Goal: Task Accomplishment & Management: Manage account settings

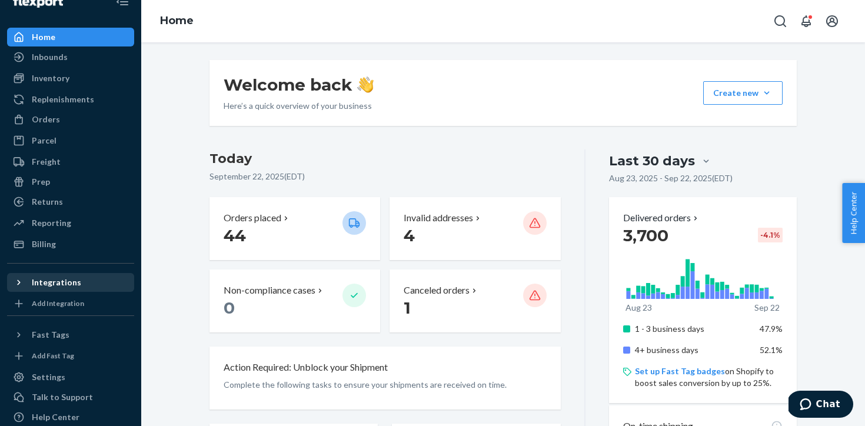
scroll to position [54, 0]
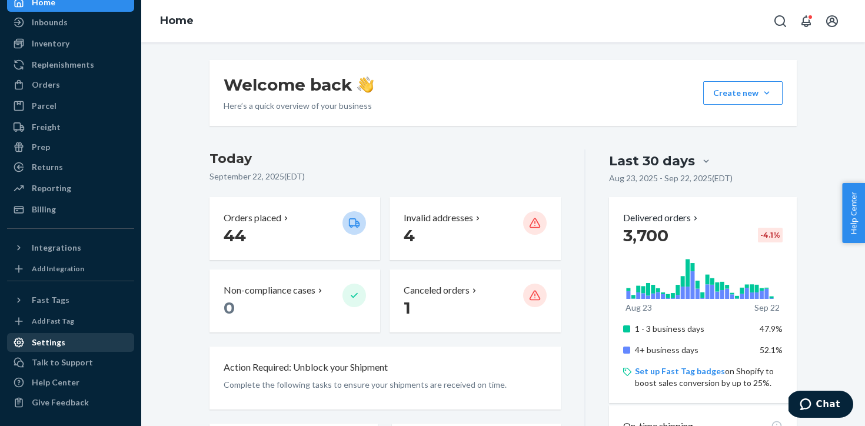
click at [72, 348] on div "Settings" at bounding box center [70, 342] width 125 height 16
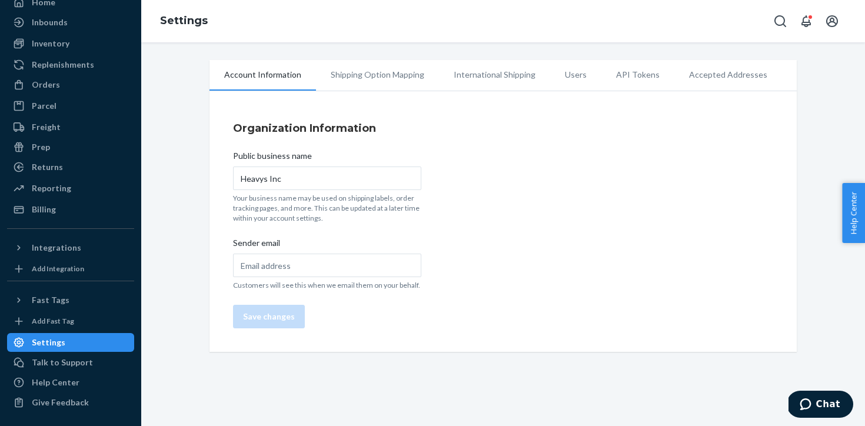
click at [568, 78] on li "Users" at bounding box center [575, 74] width 51 height 29
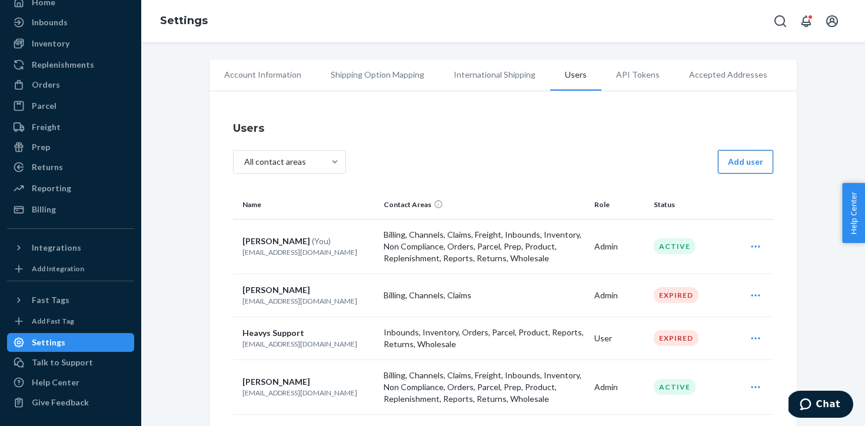
click at [754, 151] on button "Add user" at bounding box center [745, 162] width 55 height 24
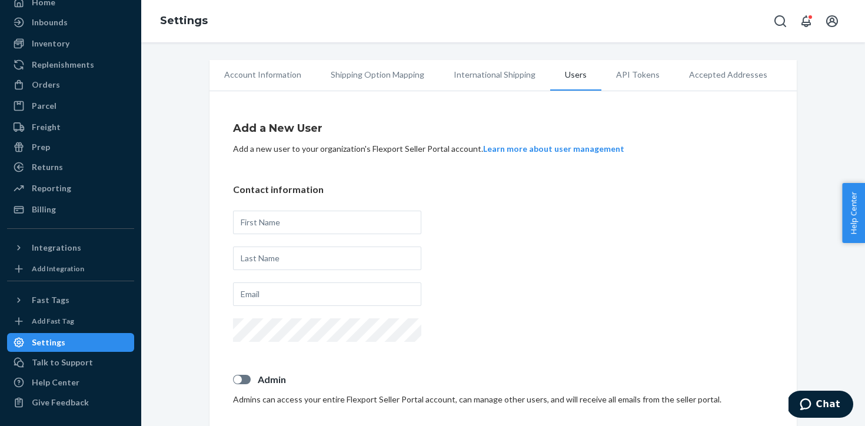
click at [55, 349] on div "Settings" at bounding box center [70, 342] width 125 height 16
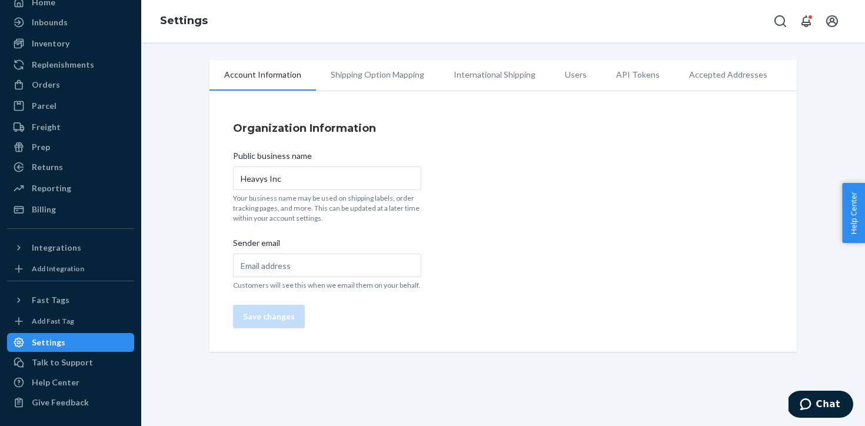
click at [569, 75] on li "Users" at bounding box center [575, 74] width 51 height 29
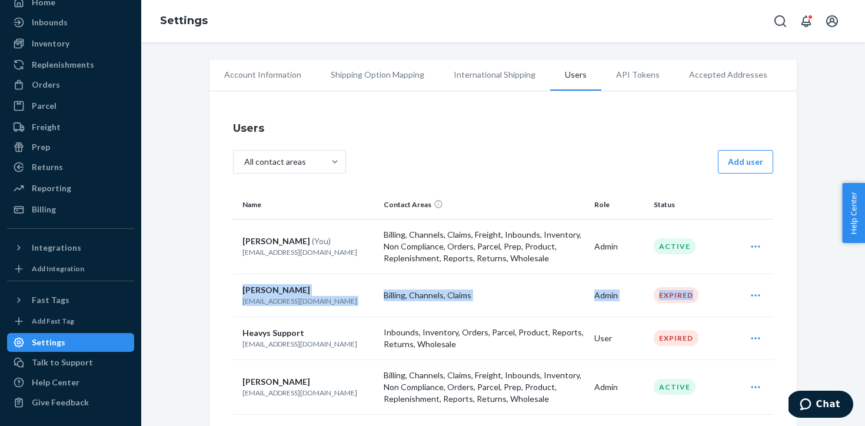
drag, startPoint x: 242, startPoint y: 291, endPoint x: 718, endPoint y: 301, distance: 476.1
click at [718, 301] on tr "[PERSON_NAME] [EMAIL_ADDRESS][DOMAIN_NAME] Billing, Channels, Claims Admin Expi…" at bounding box center [503, 295] width 540 height 43
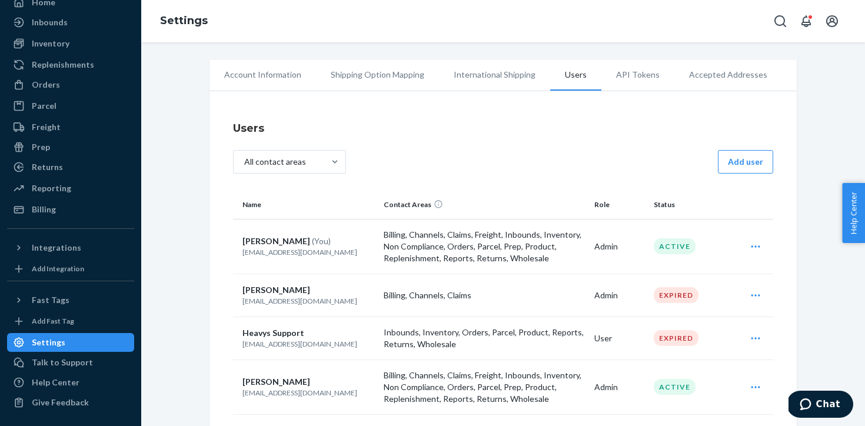
click at [744, 295] on div "Resend invite [PERSON_NAME]" at bounding box center [755, 296] width 31 height 24
click at [734, 322] on span "Resend invite" at bounding box center [701, 324] width 73 height 8
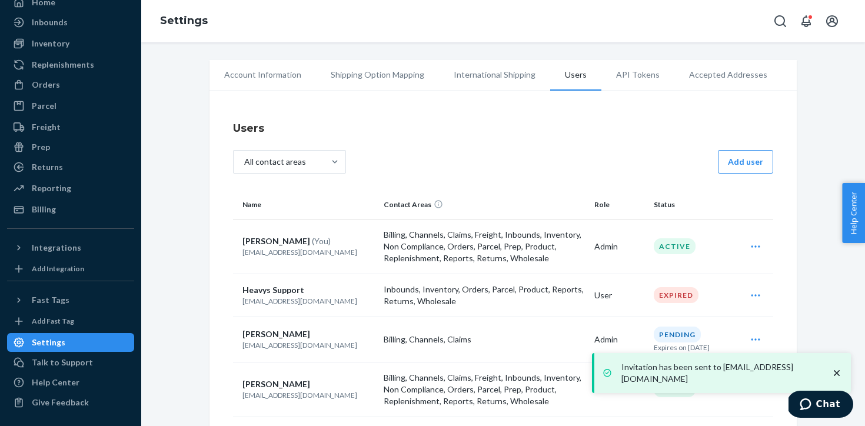
click at [613, 338] on td "Admin" at bounding box center [619, 339] width 59 height 45
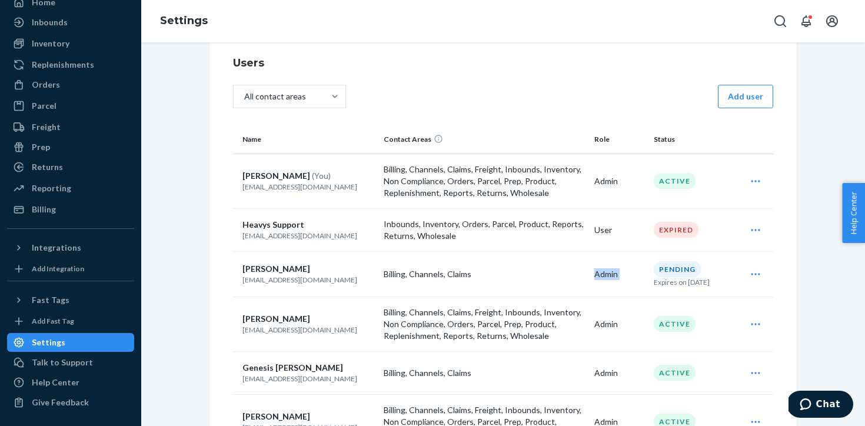
scroll to position [66, 0]
click at [754, 101] on button "Add user" at bounding box center [745, 96] width 55 height 24
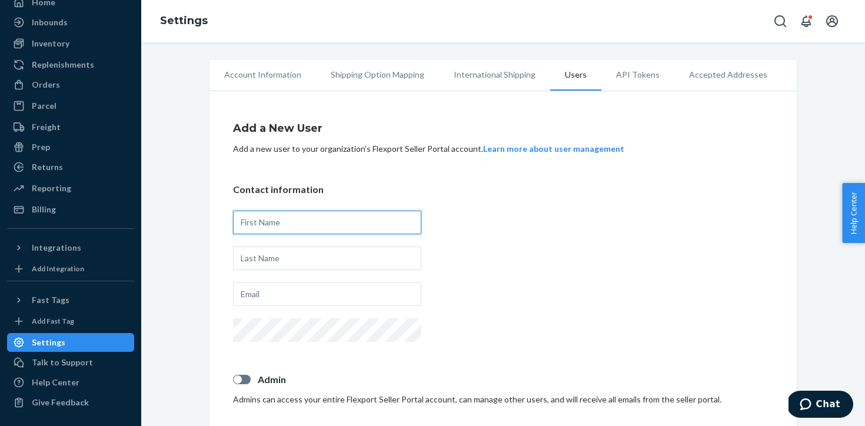
click at [334, 215] on input "text" at bounding box center [327, 223] width 188 height 24
type input "[PERSON_NAME]"
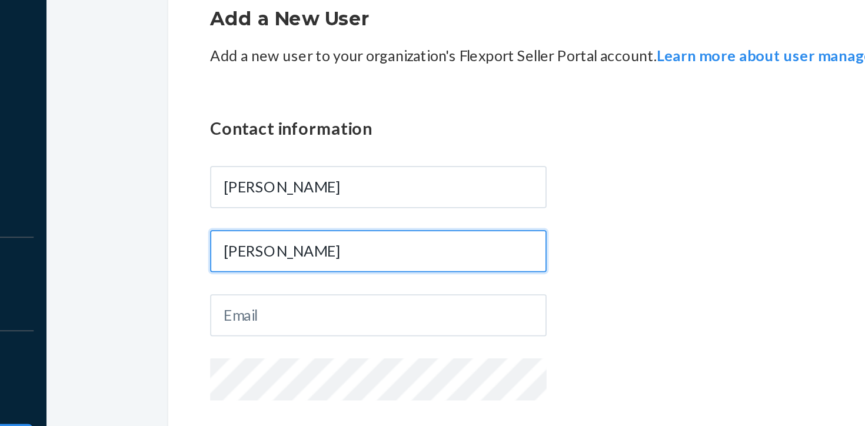
scroll to position [31, 0]
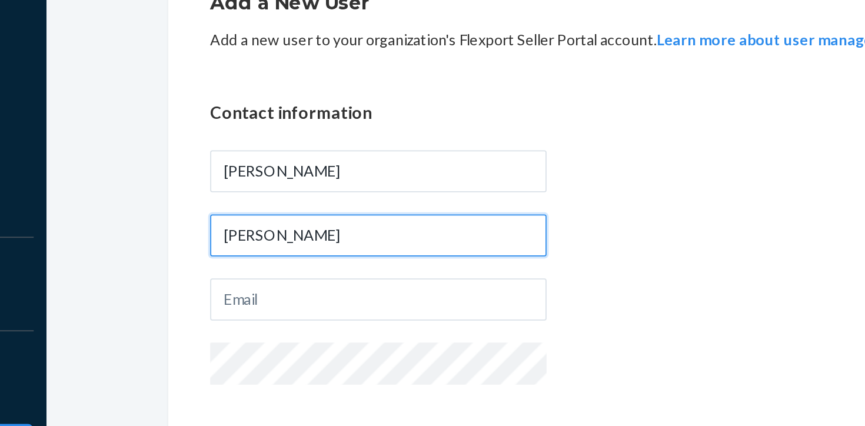
type input "[PERSON_NAME]"
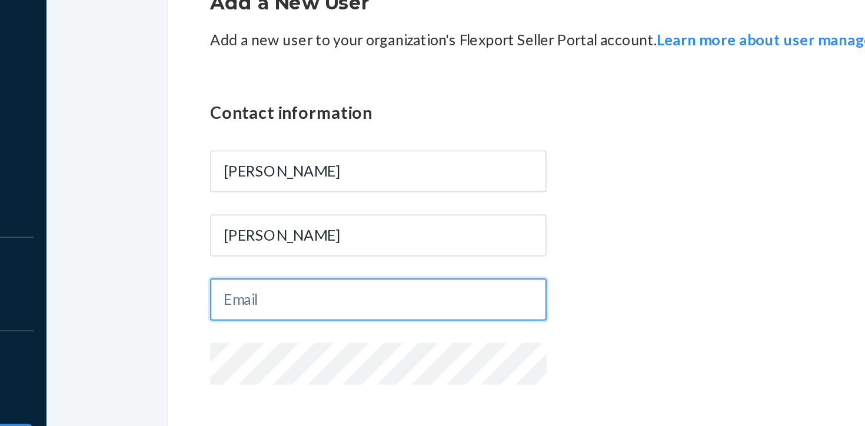
click at [281, 270] on input "text" at bounding box center [327, 264] width 188 height 24
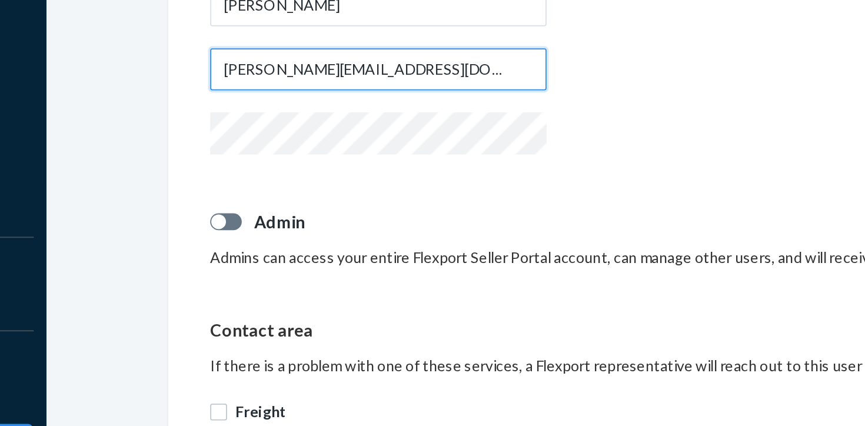
scroll to position [168, 0]
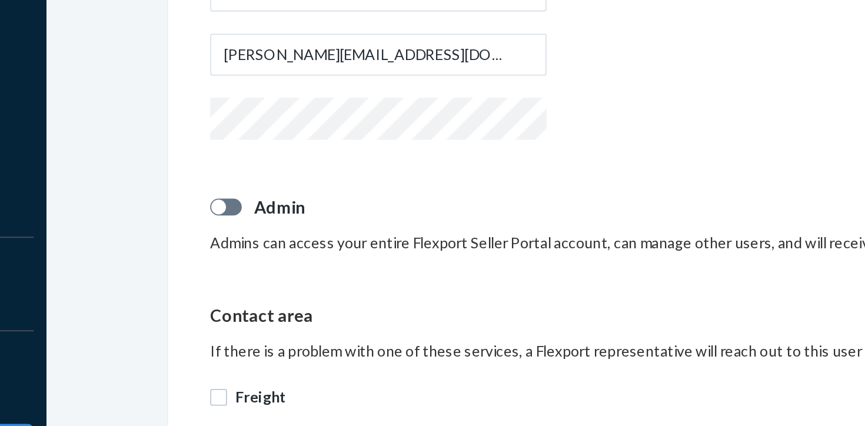
click at [324, 175] on div at bounding box center [327, 164] width 188 height 26
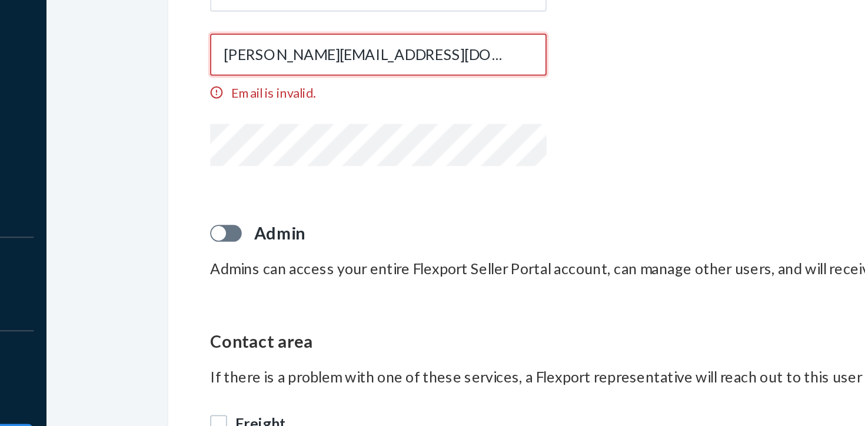
click at [315, 131] on input "[PERSON_NAME][EMAIL_ADDRESS][DOMAIN_NAME]" at bounding box center [327, 127] width 188 height 24
drag, startPoint x: 269, startPoint y: 131, endPoint x: 331, endPoint y: 131, distance: 61.8
click at [331, 131] on input "[PERSON_NAME][EMAIL_ADDRESS][DOMAIN_NAME]" at bounding box center [327, 127] width 188 height 24
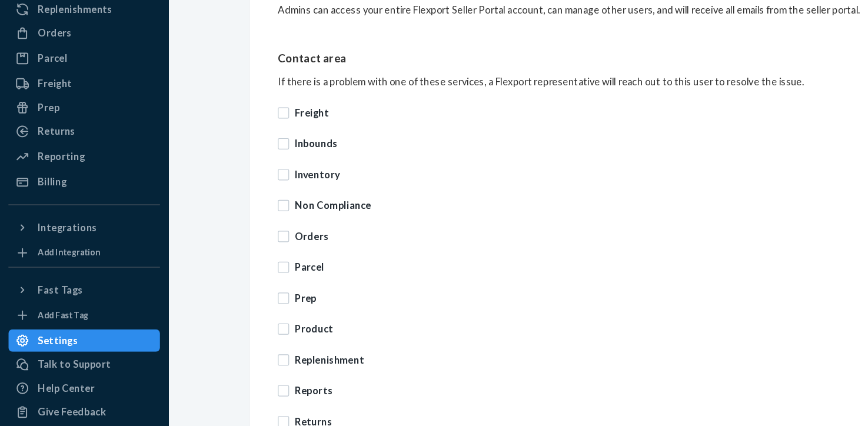
scroll to position [337, 0]
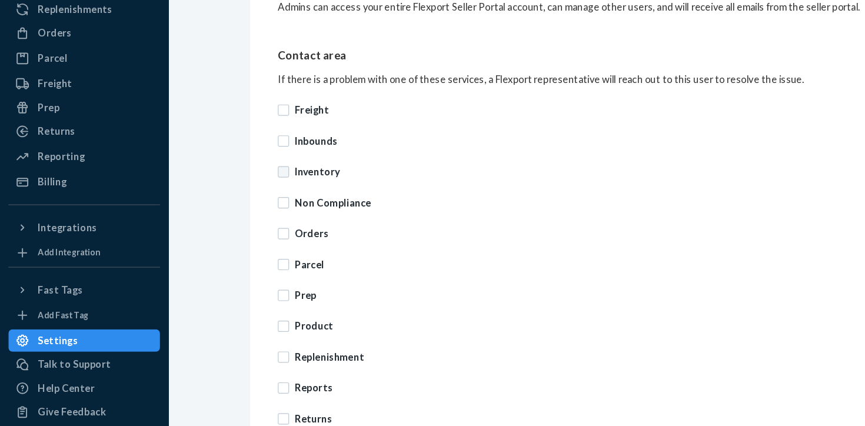
type input "[PERSON_NAME][EMAIL_ADDRESS][DOMAIN_NAME]"
click at [238, 199] on input "Inventory" at bounding box center [237, 201] width 9 height 9
checkbox input "true"
click at [235, 175] on input "Inbounds" at bounding box center [237, 175] width 9 height 9
checkbox input "true"
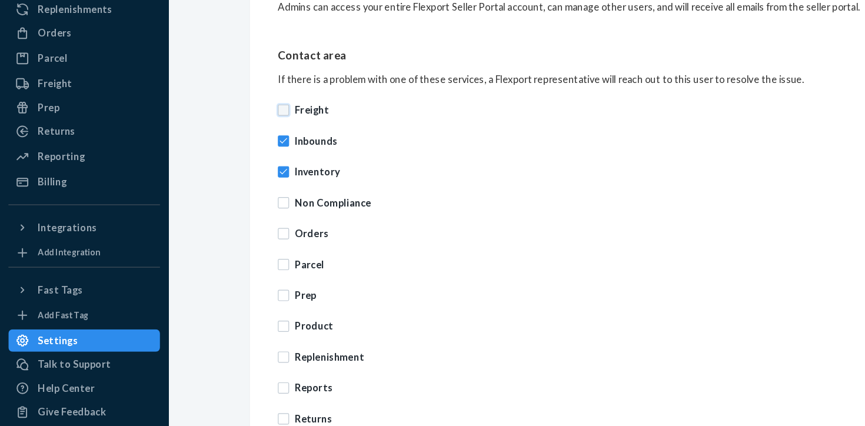
click at [237, 151] on input "Freight" at bounding box center [237, 149] width 9 height 9
checkbox input "true"
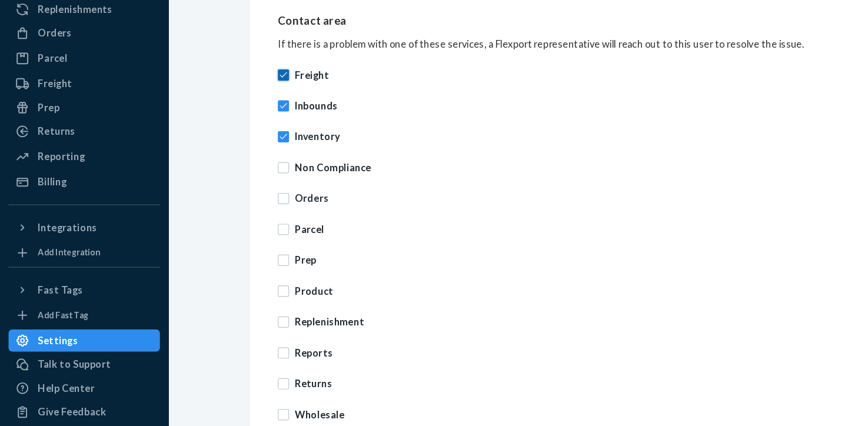
scroll to position [370, 0]
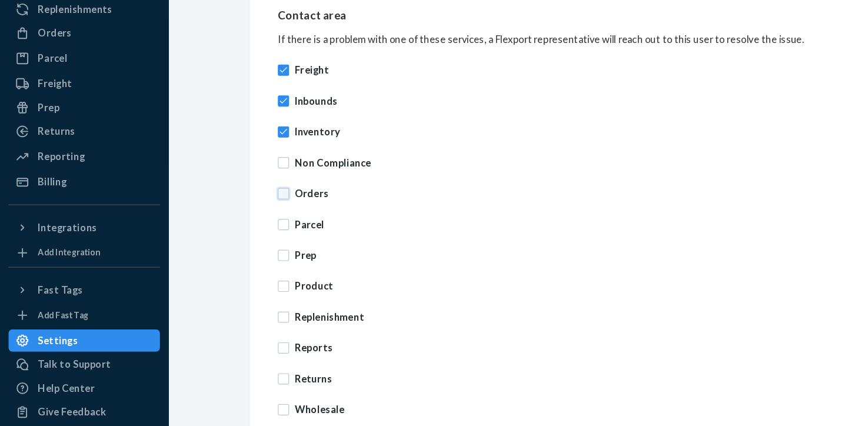
click at [239, 222] on input "Orders" at bounding box center [237, 219] width 9 height 9
checkbox input "true"
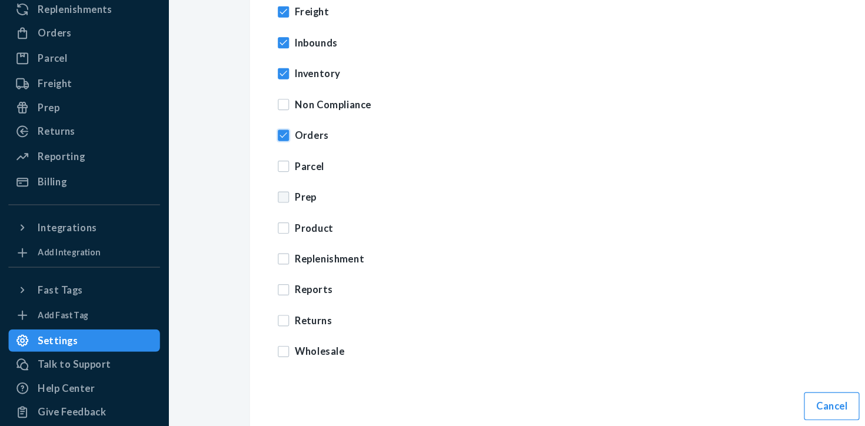
scroll to position [421, 0]
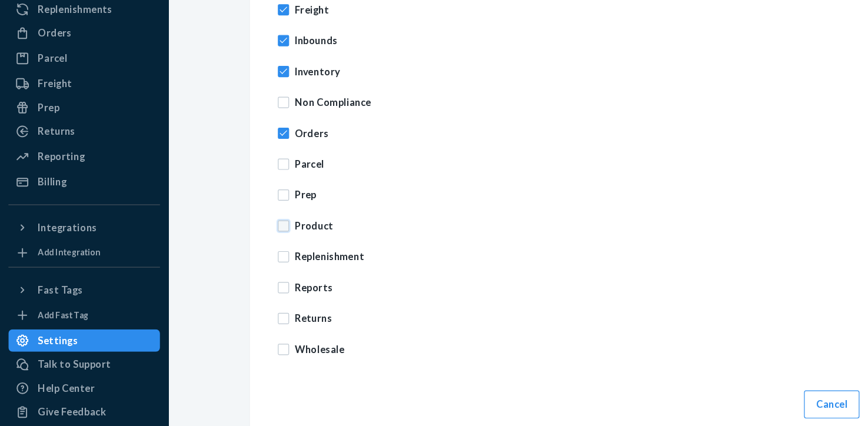
click at [238, 242] on input "Product" at bounding box center [237, 246] width 9 height 9
checkbox input "true"
click at [262, 304] on p "Reports" at bounding box center [510, 298] width 526 height 12
click at [242, 303] on input "Reports" at bounding box center [237, 298] width 9 height 9
checkbox input "true"
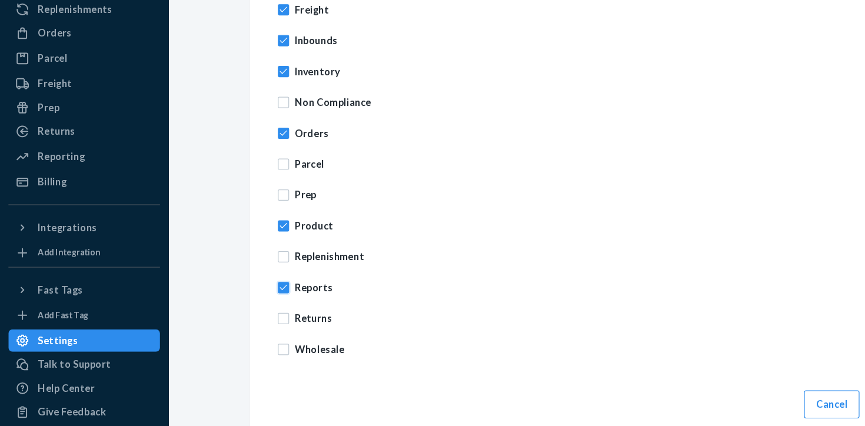
scroll to position [425, 0]
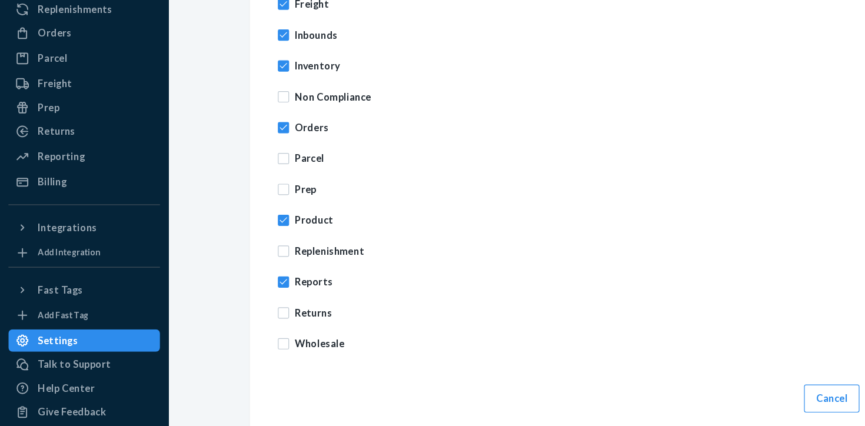
click at [269, 315] on p "Returns" at bounding box center [510, 320] width 526 height 12
click at [242, 315] on input "Returns" at bounding box center [237, 319] width 9 height 9
checkbox input "true"
click at [254, 192] on p "Parcel" at bounding box center [510, 190] width 526 height 12
click at [242, 192] on input "Parcel" at bounding box center [237, 189] width 9 height 9
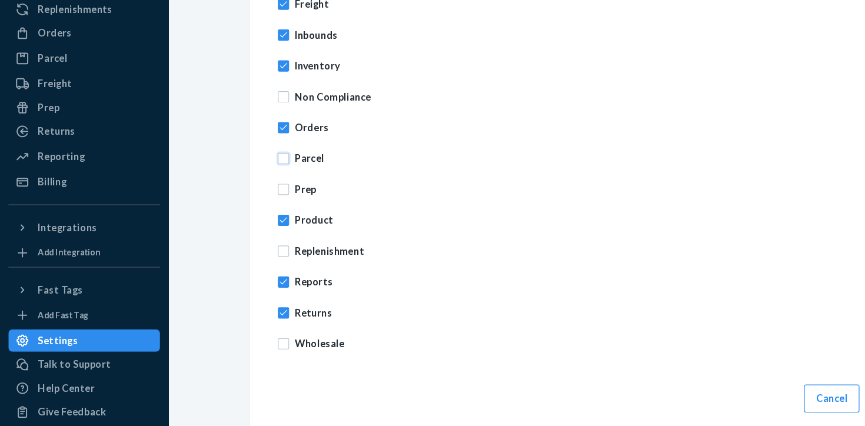
checkbox input "true"
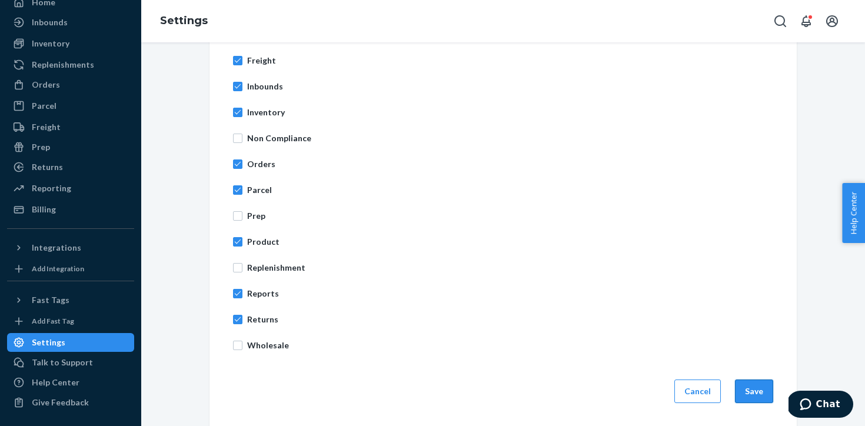
click at [761, 388] on button "Save" at bounding box center [754, 391] width 38 height 24
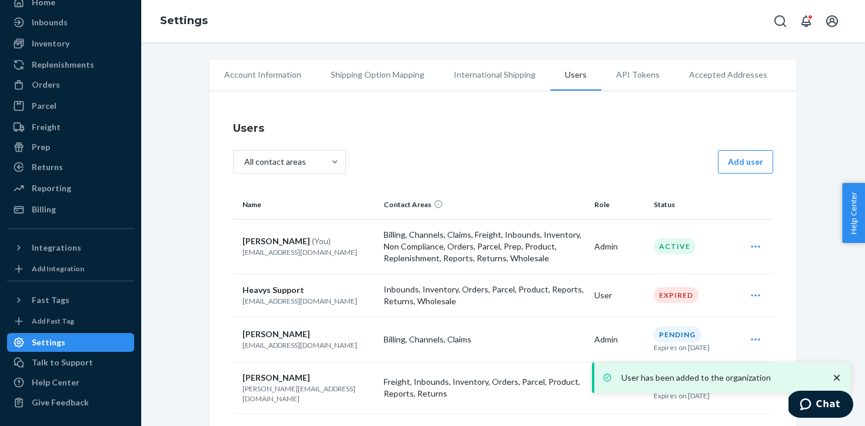
click at [66, 345] on div "Settings" at bounding box center [70, 342] width 125 height 16
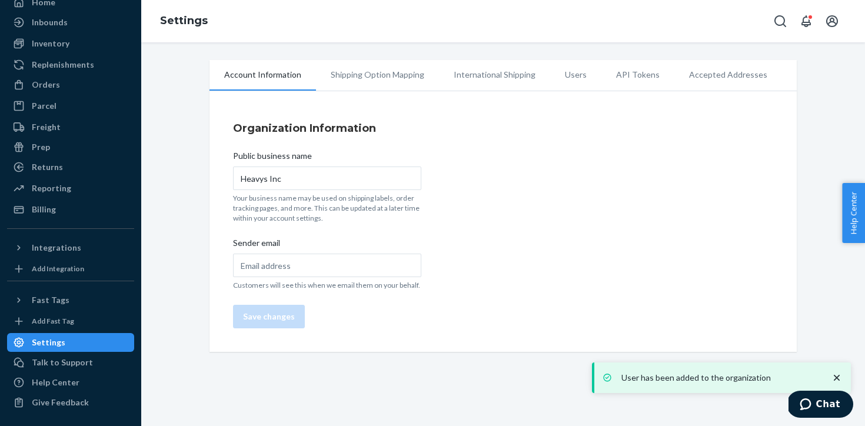
click at [66, 345] on div "Settings" at bounding box center [70, 342] width 125 height 16
click at [570, 74] on li "Users" at bounding box center [575, 74] width 51 height 29
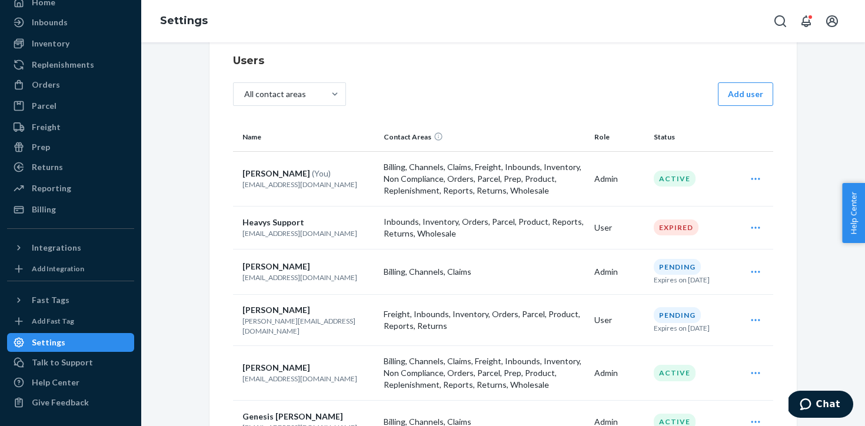
scroll to position [293, 0]
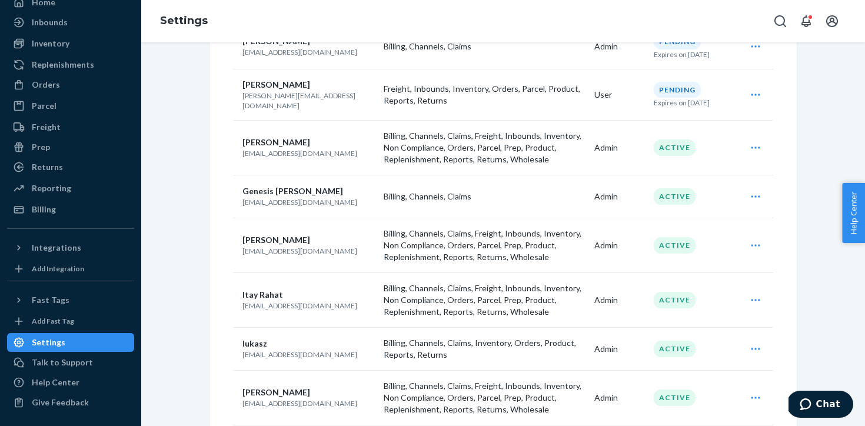
click at [759, 241] on icon "Open user actions" at bounding box center [756, 245] width 12 height 12
click at [721, 296] on span "Archive" at bounding box center [701, 300] width 73 height 8
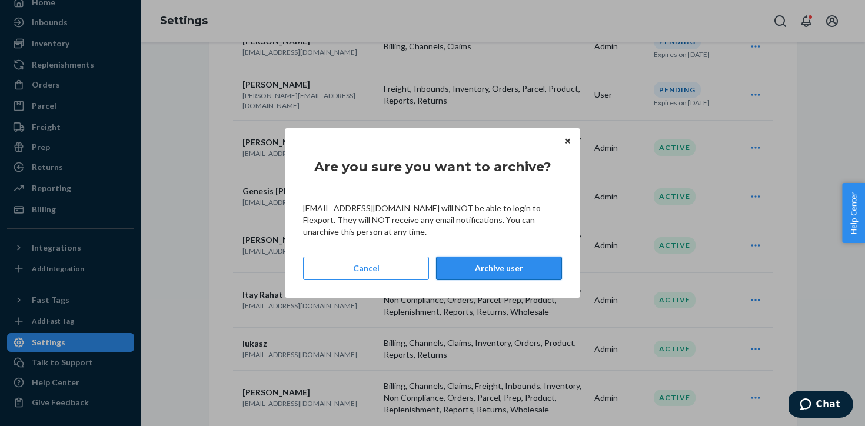
click at [523, 268] on button "Archive user" at bounding box center [499, 269] width 126 height 24
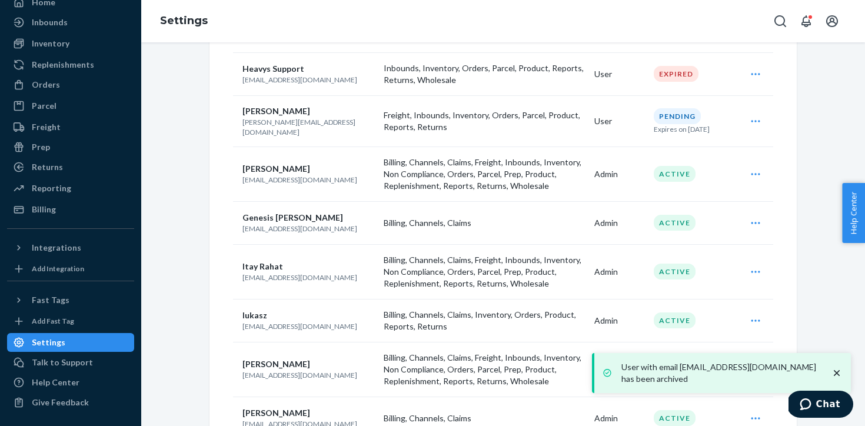
scroll to position [132, 0]
